Goal: Transaction & Acquisition: Purchase product/service

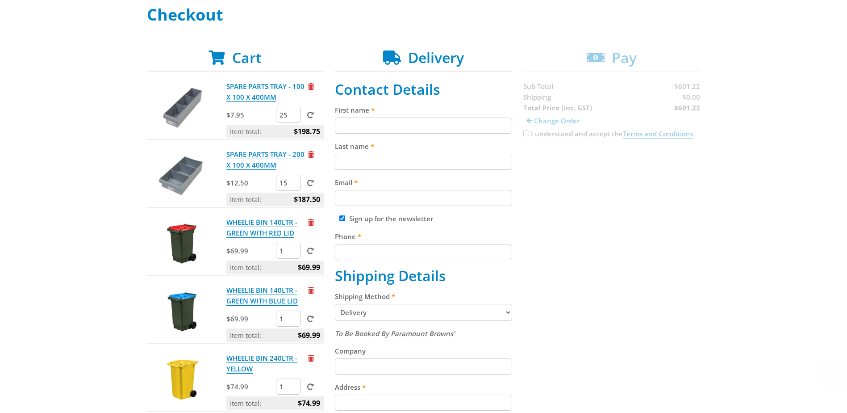
scroll to position [179, 0]
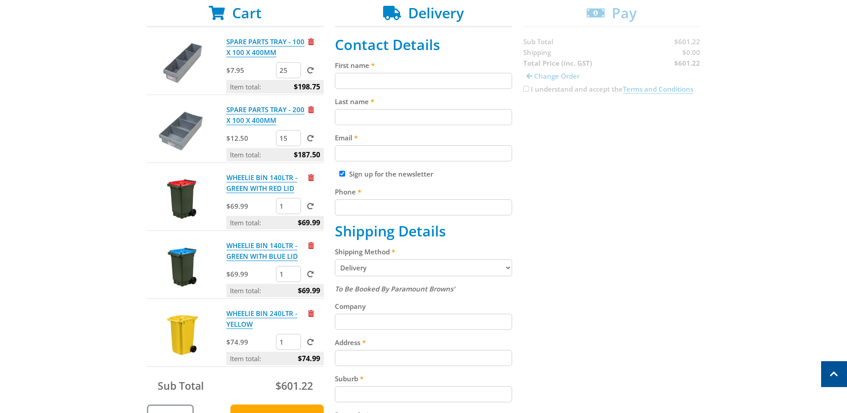
click at [274, 207] on div "$69.99 1" at bounding box center [274, 207] width 97 height 18
type input "4"
drag, startPoint x: 284, startPoint y: 273, endPoint x: 276, endPoint y: 274, distance: 7.6
click at [276, 274] on input "1" at bounding box center [288, 274] width 25 height 16
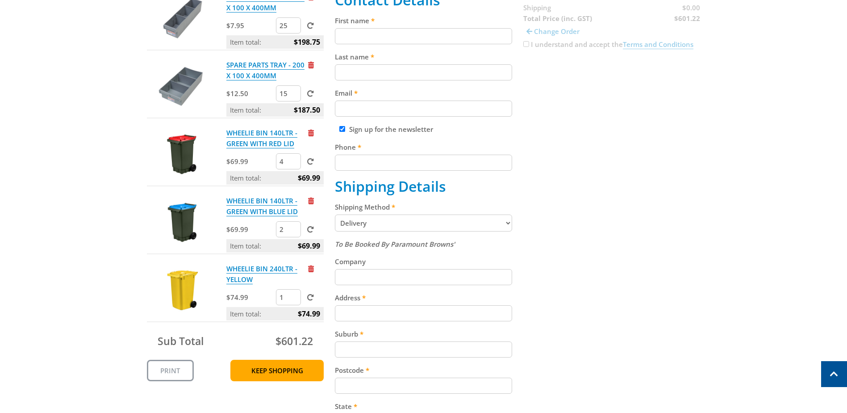
type input "2"
drag, startPoint x: 285, startPoint y: 297, endPoint x: 274, endPoint y: 298, distance: 11.2
click at [274, 298] on div "$74.99 1" at bounding box center [274, 298] width 97 height 18
type input "3"
click at [313, 298] on span at bounding box center [310, 297] width 7 height 7
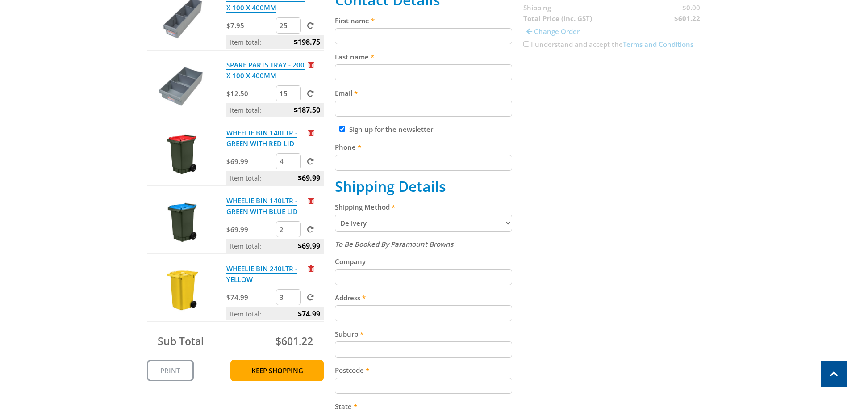
click at [0, 0] on input "submit" at bounding box center [0, 0] width 0 height 0
drag, startPoint x: 288, startPoint y: 226, endPoint x: 277, endPoint y: 228, distance: 10.4
click at [277, 228] on input "1" at bounding box center [288, 229] width 25 height 16
type input "2"
click at [307, 228] on span at bounding box center [310, 229] width 7 height 7
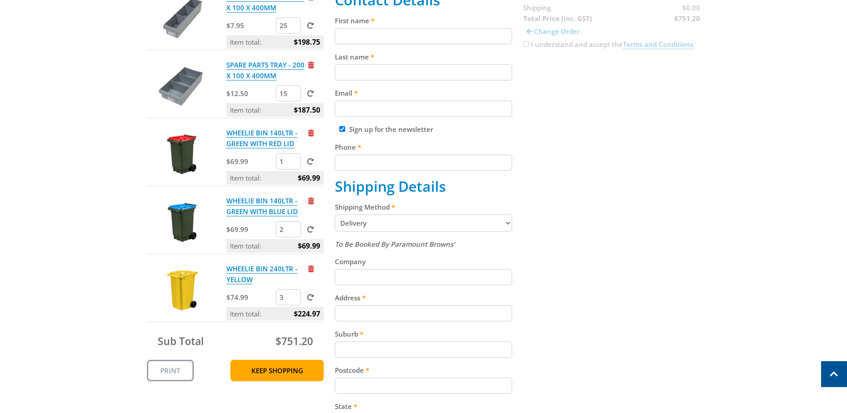
click at [0, 0] on input "submit" at bounding box center [0, 0] width 0 height 0
click at [277, 161] on input "1" at bounding box center [288, 161] width 25 height 16
type input "4"
click at [309, 162] on span at bounding box center [310, 161] width 7 height 7
click at [0, 0] on input "submit" at bounding box center [0, 0] width 0 height 0
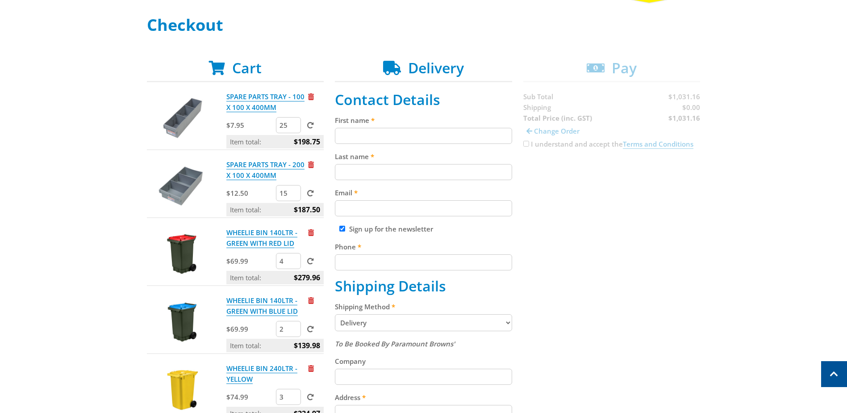
scroll to position [0, 0]
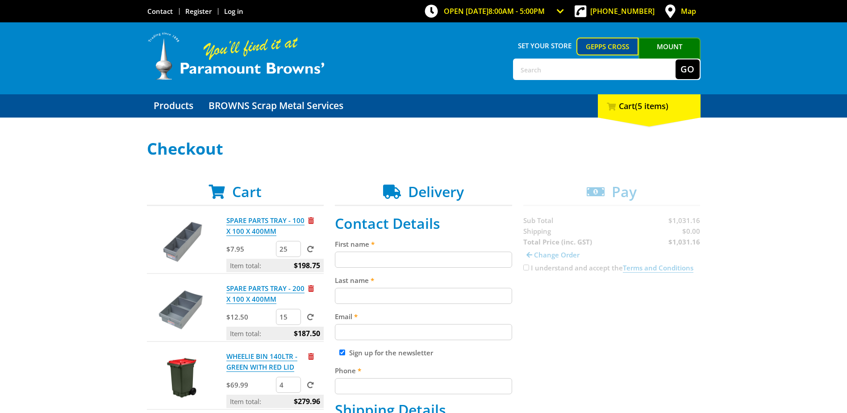
click at [561, 66] on input "text" at bounding box center [595, 69] width 162 height 20
type input "52 liter"
click at [676, 59] on button "Go" at bounding box center [688, 69] width 24 height 20
